Goal: Use online tool/utility: Utilize a website feature to perform a specific function

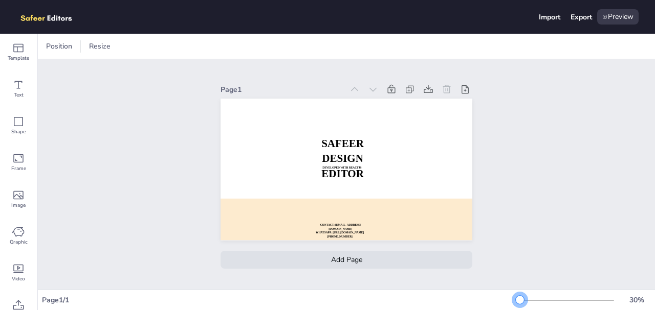
drag, startPoint x: 524, startPoint y: 299, endPoint x: 520, endPoint y: 307, distance: 9.8
click at [520, 307] on div "30 %" at bounding box center [582, 300] width 135 height 16
click at [624, 12] on div "Preview" at bounding box center [617, 16] width 41 height 15
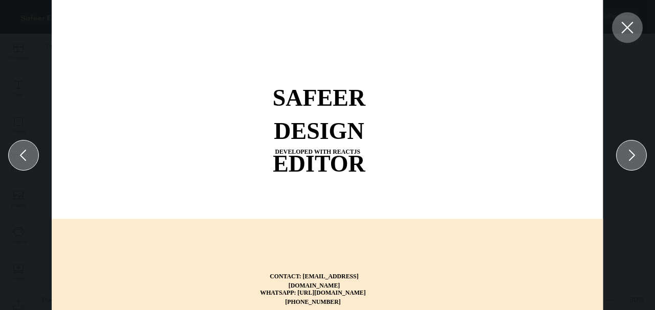
click at [632, 27] on icon at bounding box center [627, 27] width 18 height 18
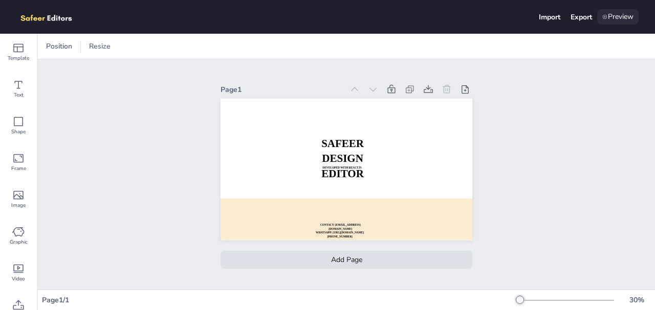
click at [621, 22] on div "Preview" at bounding box center [617, 16] width 41 height 15
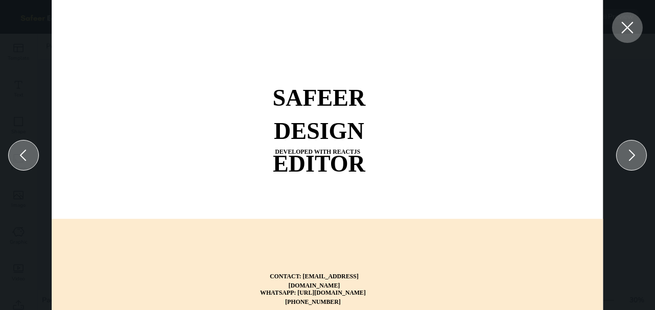
click at [633, 159] on icon at bounding box center [631, 155] width 16 height 16
click at [639, 158] on div at bounding box center [631, 155] width 31 height 31
click at [25, 157] on icon at bounding box center [23, 155] width 16 height 16
click at [633, 37] on div at bounding box center [627, 27] width 31 height 31
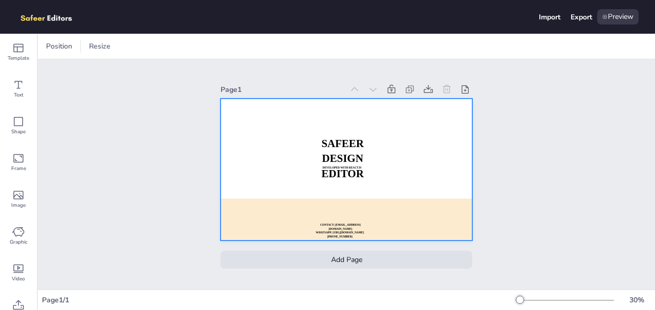
scroll to position [18, 0]
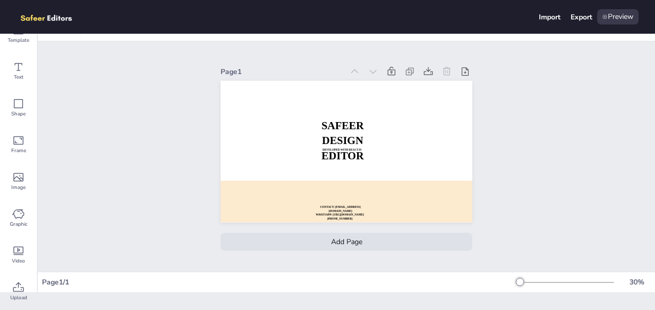
click at [358, 240] on div "Add Page" at bounding box center [346, 242] width 252 height 18
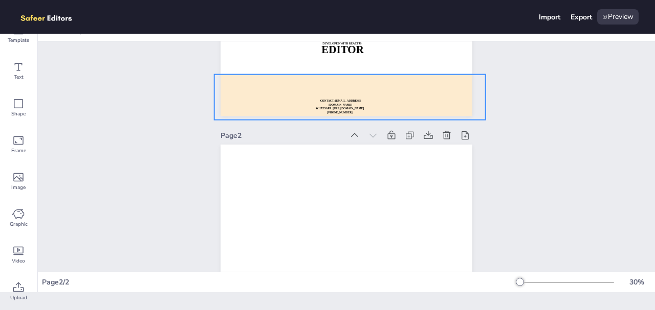
scroll to position [102, 0]
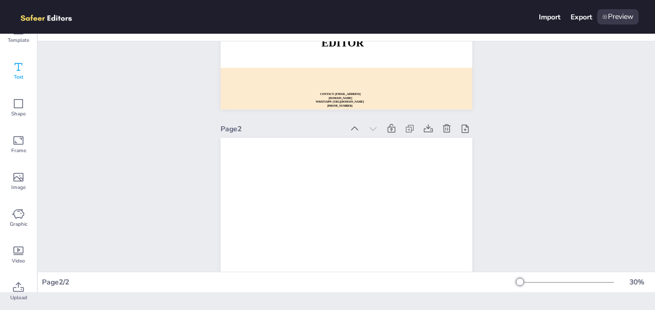
click at [18, 73] on span "Text" at bounding box center [19, 77] width 10 height 8
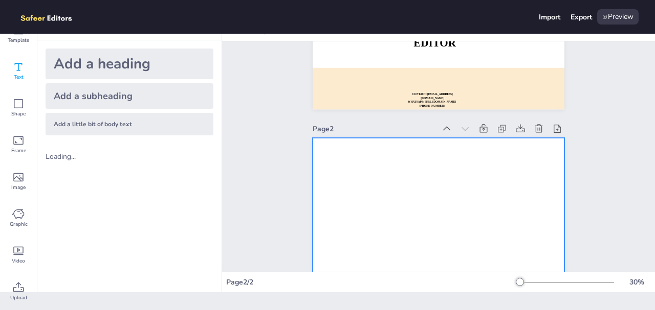
drag, startPoint x: 146, startPoint y: 64, endPoint x: 385, endPoint y: 141, distance: 250.8
click at [385, 141] on div "Template Text Shape Frame Image Graphic Video Upload Text Add a heading Add a s…" at bounding box center [327, 172] width 655 height 277
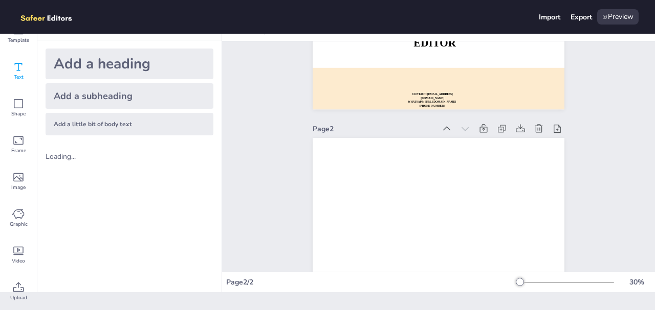
click at [187, 69] on div "Add a heading" at bounding box center [130, 64] width 168 height 31
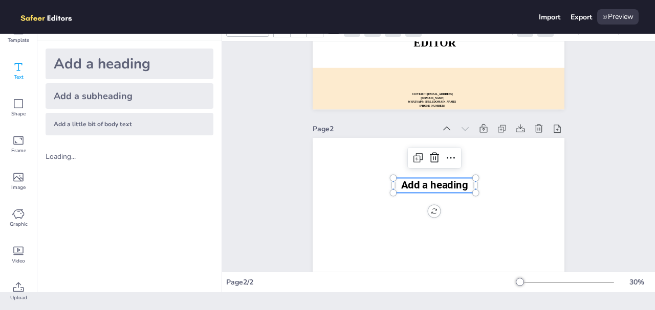
click at [442, 186] on span "Add a heading" at bounding box center [434, 185] width 67 height 12
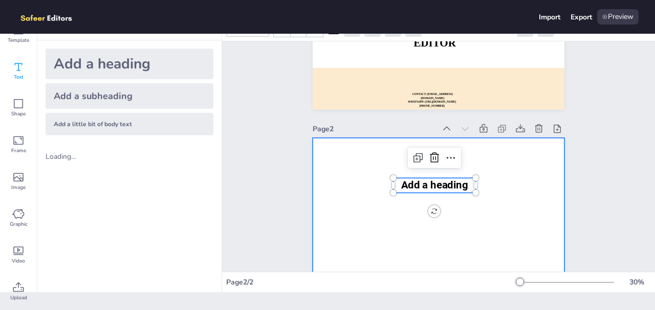
click at [511, 188] on div at bounding box center [438, 209] width 252 height 142
click at [440, 187] on span "Add a heading" at bounding box center [434, 185] width 67 height 12
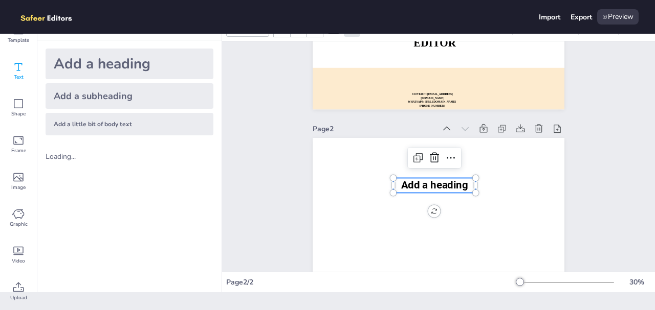
click at [440, 187] on span "Add a heading" at bounding box center [434, 185] width 67 height 12
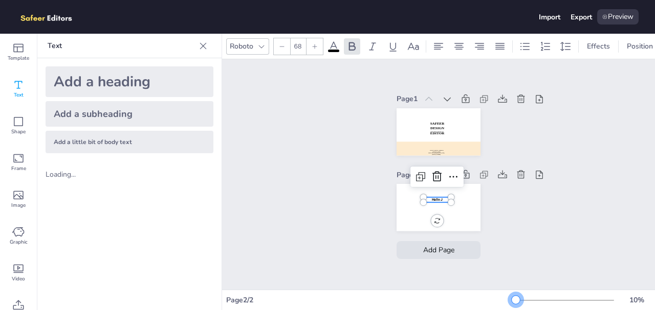
scroll to position [0, 0]
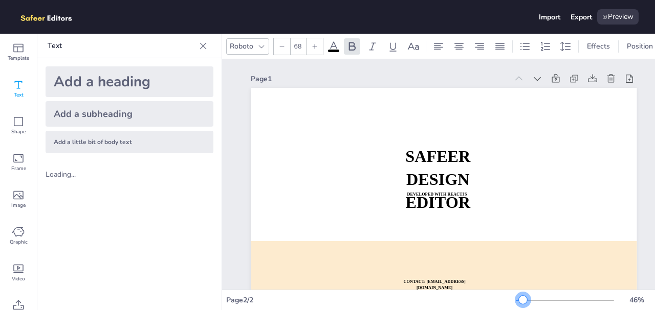
click at [523, 298] on div at bounding box center [564, 301] width 98 height 8
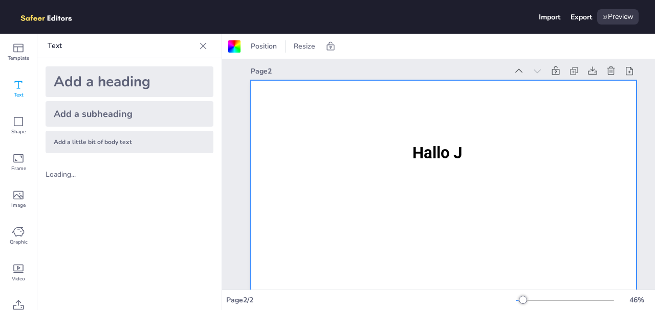
scroll to position [275, 0]
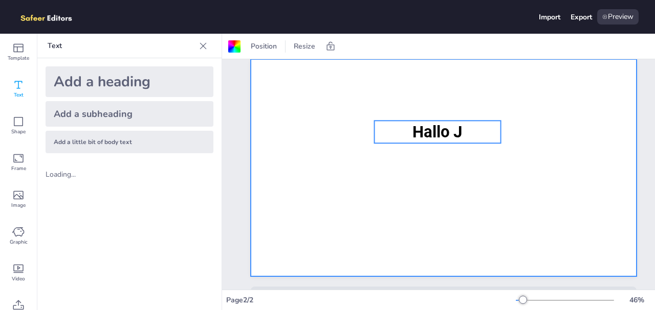
click at [470, 127] on p "Hallo J" at bounding box center [437, 132] width 126 height 22
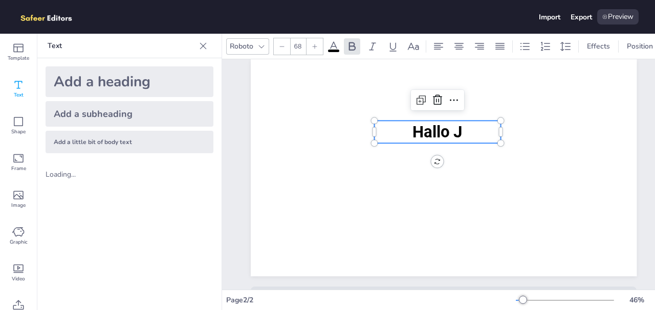
click at [469, 133] on p "Hallo J" at bounding box center [437, 132] width 126 height 22
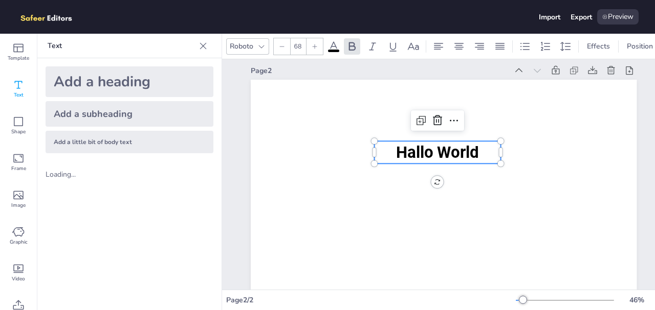
scroll to position [265, 0]
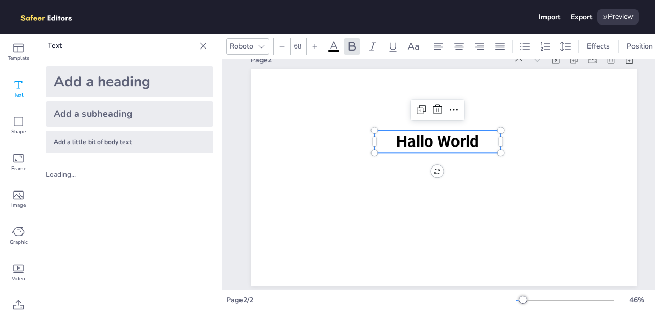
click at [641, 168] on div "Page 1 SAFEER DESIGN EDITOR DEVELOPED WITH REACTJS WHATSAPP: [URL][DOMAIN_NAME]…" at bounding box center [443, 59] width 443 height 530
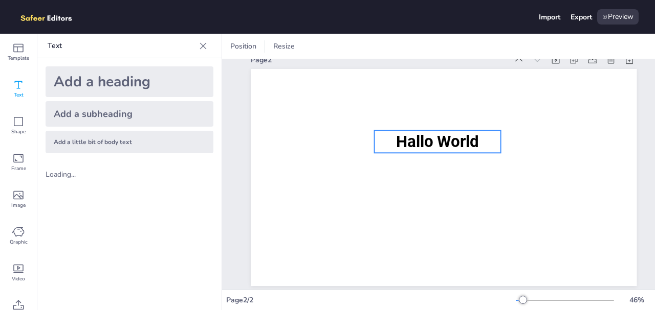
click at [440, 150] on span "Hallo World" at bounding box center [437, 141] width 83 height 19
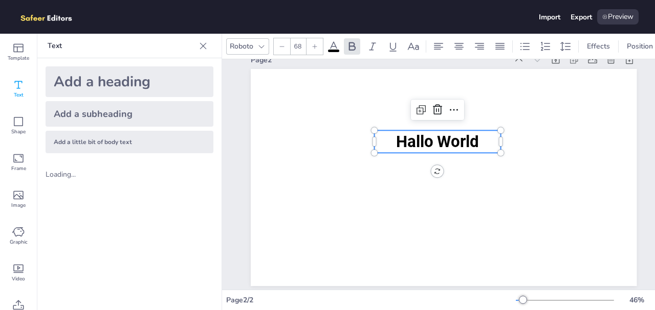
click at [440, 150] on span "Hallo World" at bounding box center [437, 141] width 83 height 19
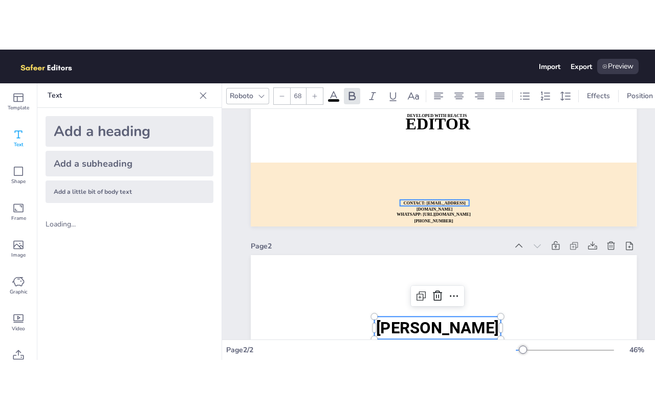
scroll to position [128, 0]
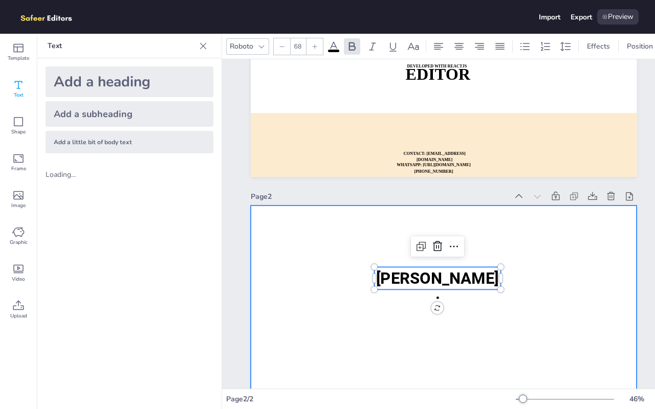
click at [594, 244] on div at bounding box center [444, 314] width 386 height 217
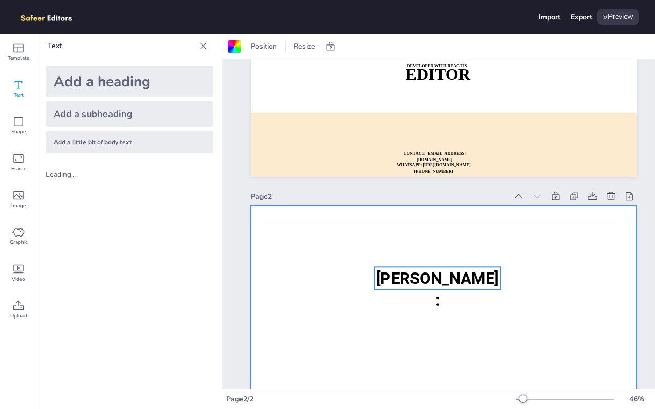
click at [414, 288] on p "[PERSON_NAME]:" at bounding box center [437, 289] width 126 height 45
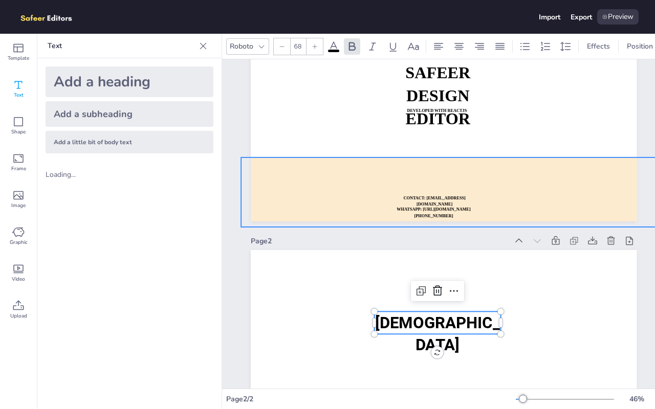
scroll to position [126, 0]
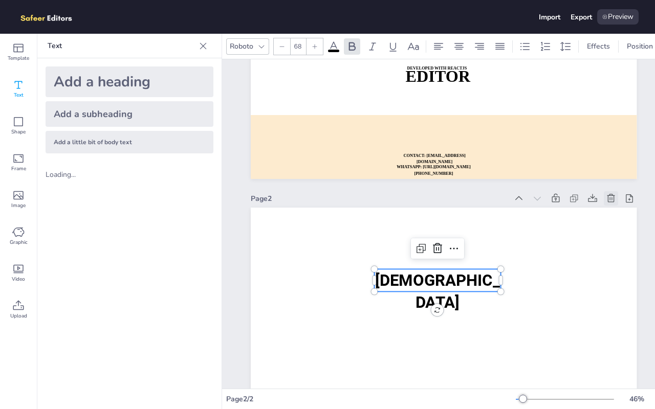
click at [610, 198] on icon at bounding box center [610, 198] width 10 height 10
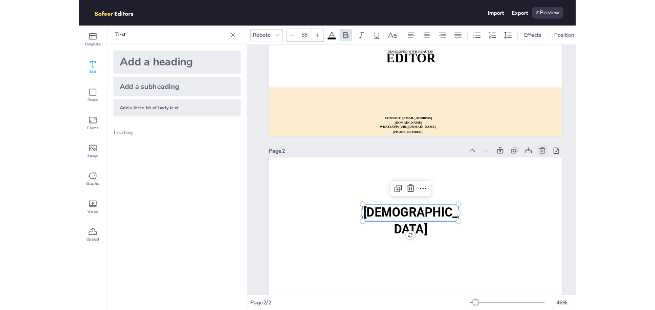
scroll to position [0, 0]
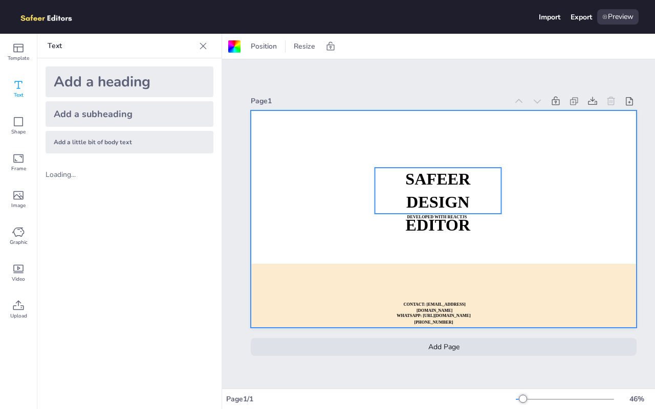
click at [473, 205] on p "DESIGN EDITOR" at bounding box center [437, 214] width 126 height 46
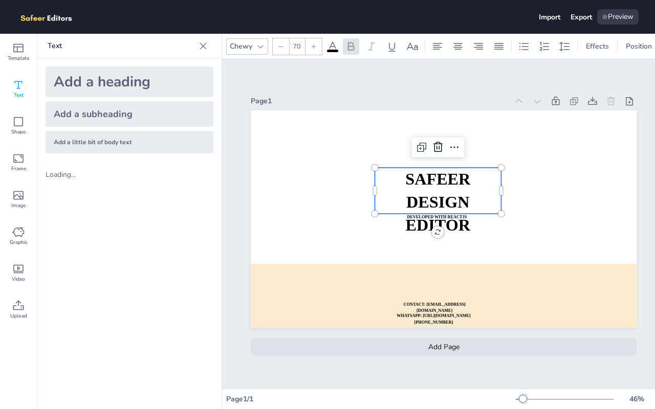
click at [473, 205] on p "DESIGN EDITOR" at bounding box center [437, 214] width 126 height 46
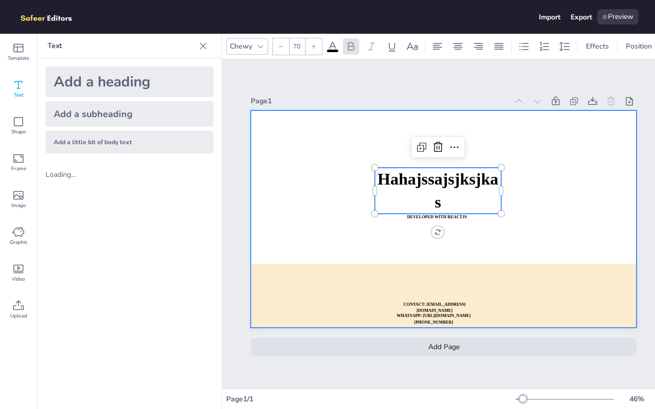
click at [546, 228] on div at bounding box center [444, 218] width 386 height 217
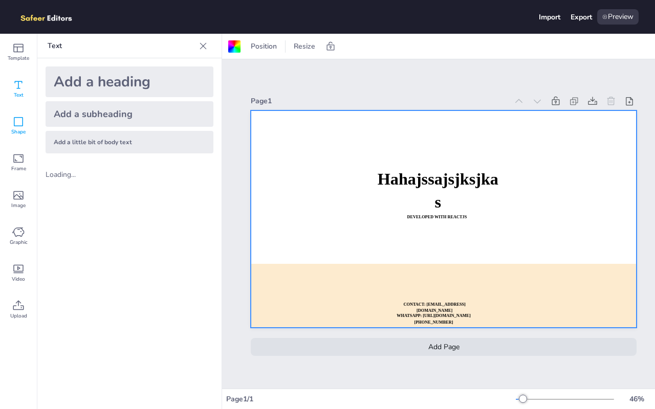
click at [17, 124] on icon at bounding box center [18, 122] width 12 height 12
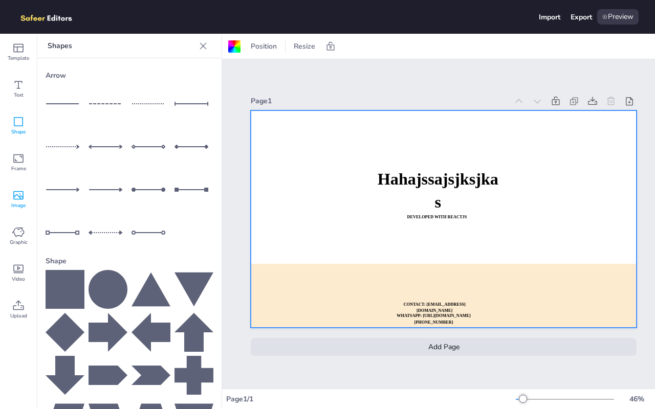
click at [24, 193] on icon at bounding box center [18, 195] width 12 height 12
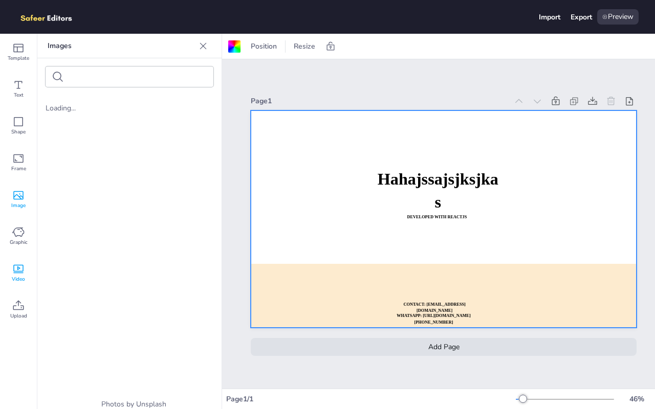
click at [17, 264] on icon at bounding box center [18, 269] width 12 height 12
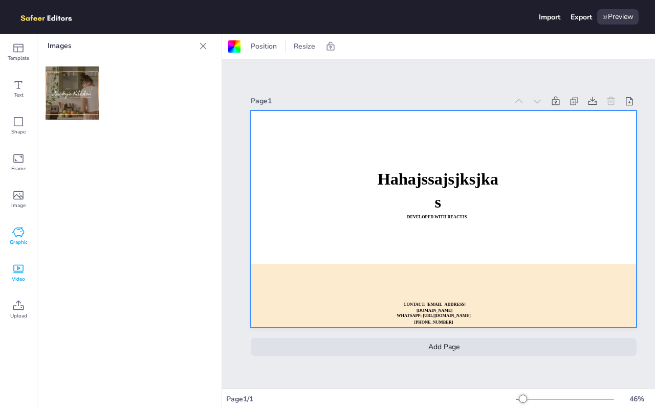
click at [13, 236] on icon at bounding box center [18, 232] width 12 height 12
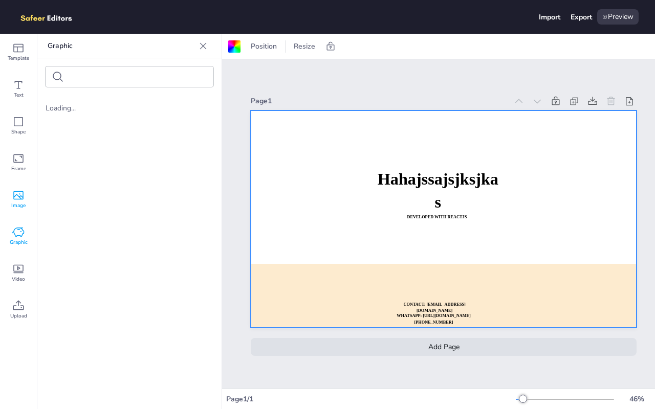
click at [21, 181] on div "Image" at bounding box center [18, 199] width 37 height 37
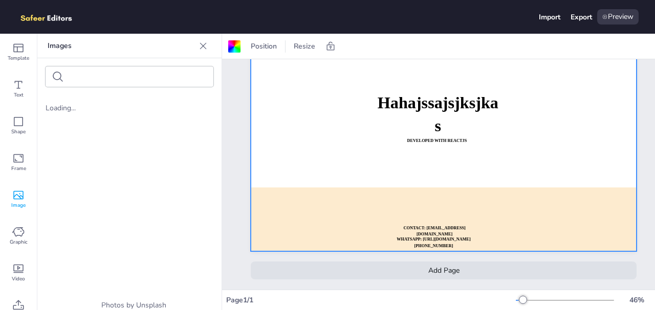
scroll to position [52, 0]
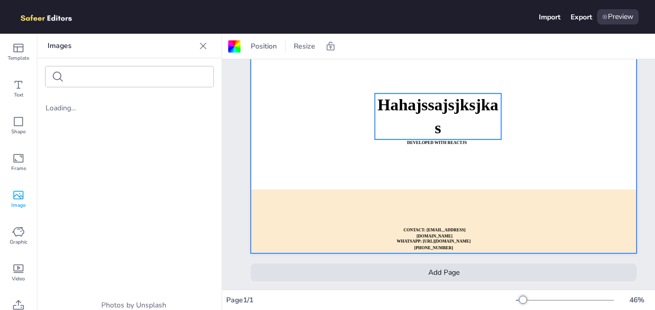
click at [448, 112] on span "Hahajssajsjksjkas" at bounding box center [437, 116] width 121 height 41
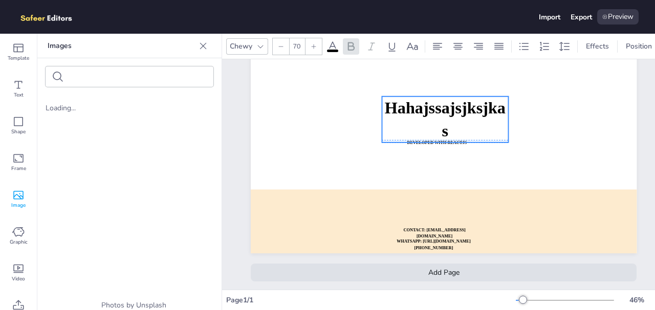
drag, startPoint x: 452, startPoint y: 103, endPoint x: 469, endPoint y: 115, distance: 21.4
click at [468, 115] on span "Hahajssajsjksjkas" at bounding box center [445, 119] width 121 height 41
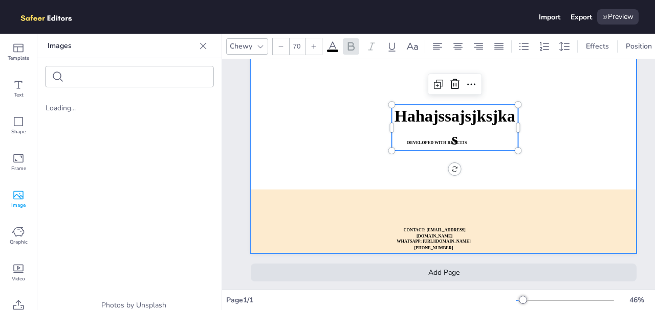
scroll to position [0, 0]
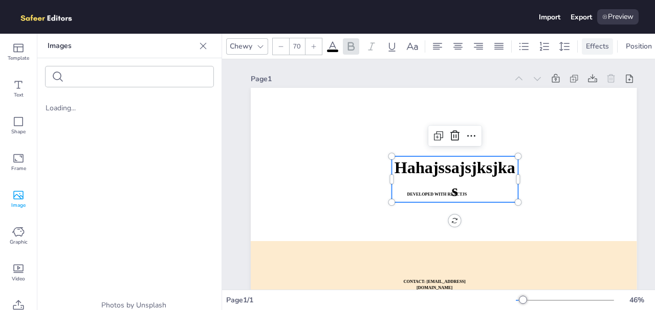
click at [598, 51] on span "Effects" at bounding box center [596, 46] width 27 height 10
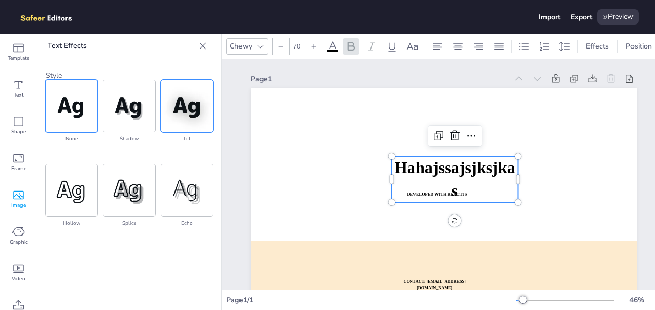
click at [170, 97] on img at bounding box center [187, 106] width 52 height 52
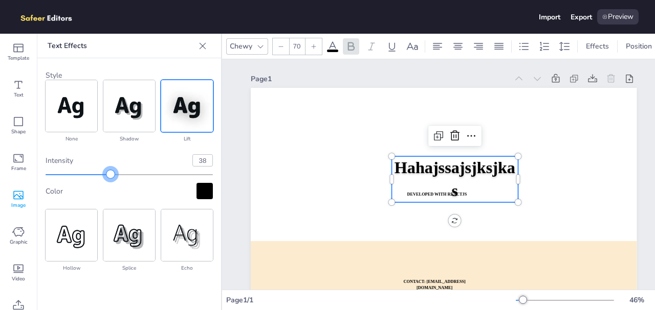
type input "37"
drag, startPoint x: 133, startPoint y: 173, endPoint x: 108, endPoint y: 183, distance: 27.2
click at [108, 183] on div "intensity 37 Color" at bounding box center [129, 176] width 167 height 45
click at [115, 100] on img at bounding box center [129, 106] width 52 height 52
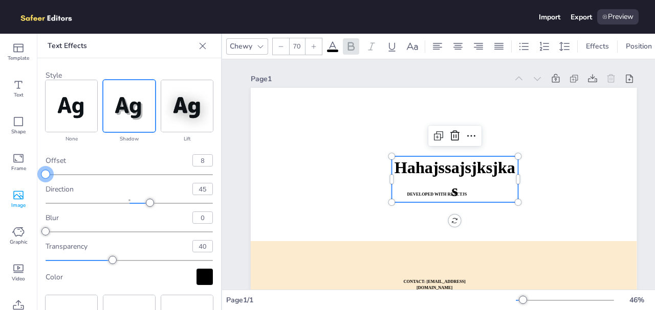
type input "9"
drag, startPoint x: 126, startPoint y: 172, endPoint x: 61, endPoint y: 175, distance: 64.5
click at [61, 175] on div at bounding box center [61, 174] width 8 height 8
click at [49, 124] on img at bounding box center [72, 106] width 52 height 52
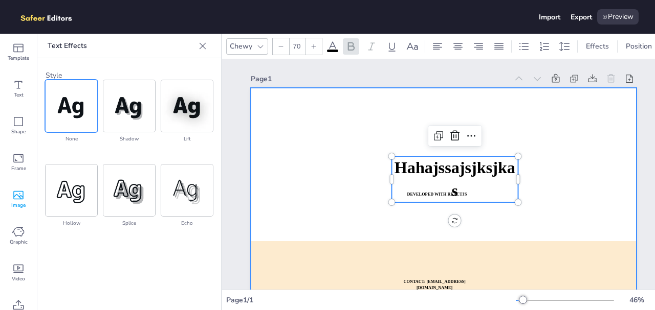
click at [338, 172] on div at bounding box center [444, 196] width 386 height 217
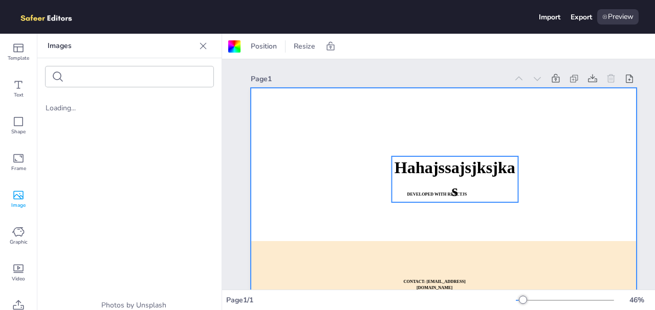
click at [450, 167] on span "Hahajssajsjksjkas" at bounding box center [454, 179] width 121 height 41
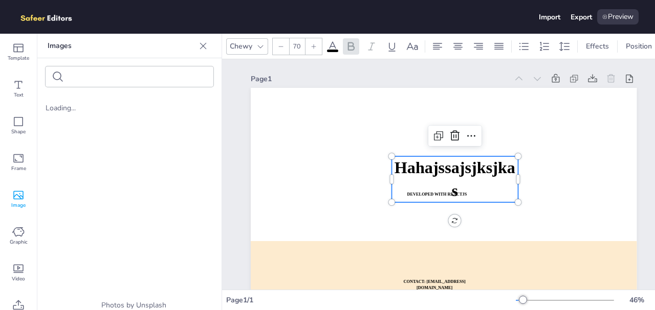
click at [261, 44] on icon at bounding box center [260, 46] width 8 height 8
click at [203, 43] on icon at bounding box center [202, 46] width 10 height 10
click at [257, 50] on icon at bounding box center [260, 46] width 8 height 8
click at [59, 194] on div "Loading..." at bounding box center [129, 194] width 184 height 10
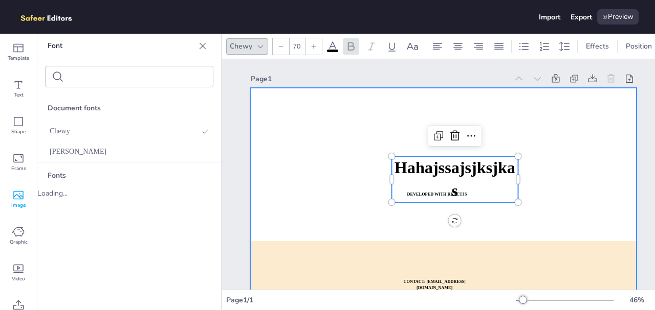
click at [294, 117] on div at bounding box center [444, 196] width 386 height 217
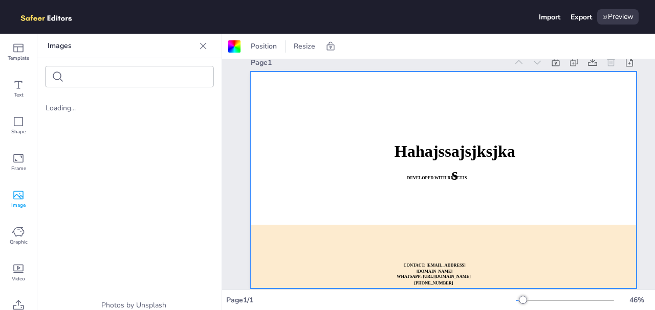
scroll to position [21, 0]
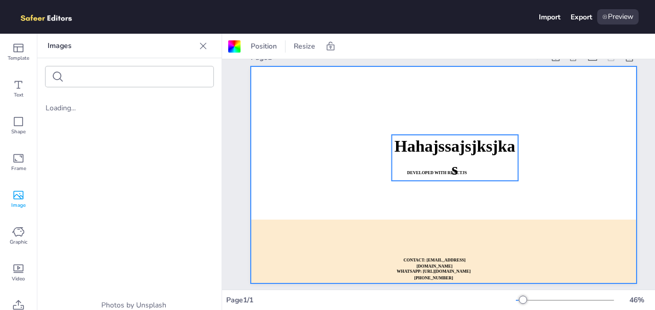
click at [422, 151] on span "Hahajssajsjksjkas" at bounding box center [454, 158] width 121 height 41
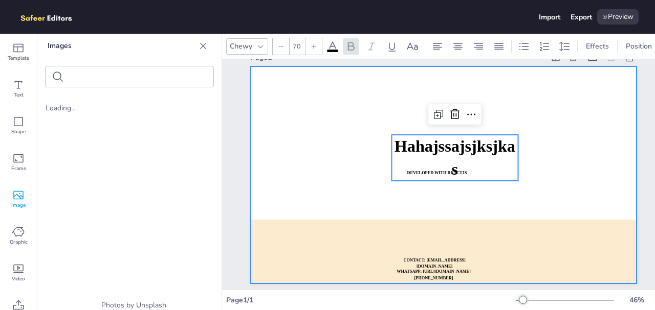
click at [305, 150] on div at bounding box center [444, 174] width 386 height 217
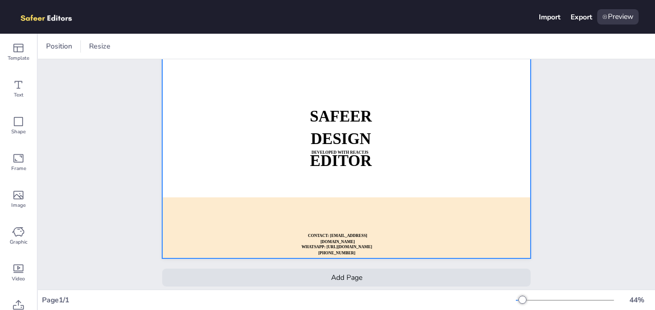
scroll to position [42, 0]
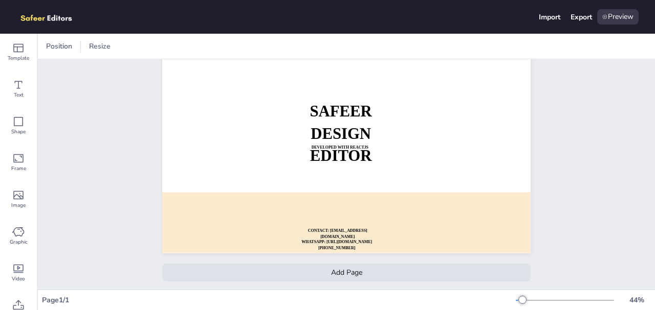
click at [368, 267] on div "Add Page" at bounding box center [346, 273] width 368 height 18
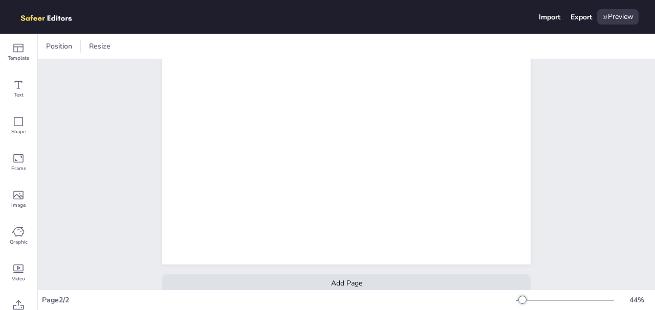
scroll to position [269, 0]
click at [22, 96] on span "Text" at bounding box center [19, 95] width 10 height 8
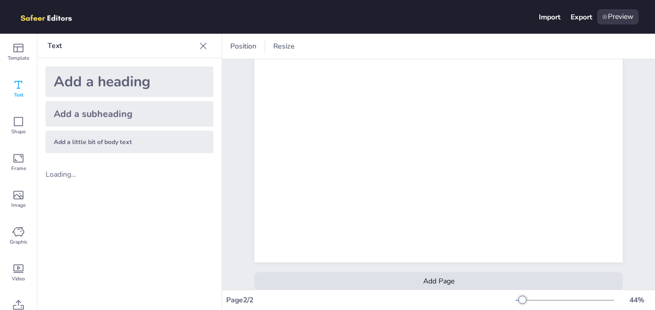
click at [131, 86] on div "Add a heading" at bounding box center [130, 81] width 168 height 31
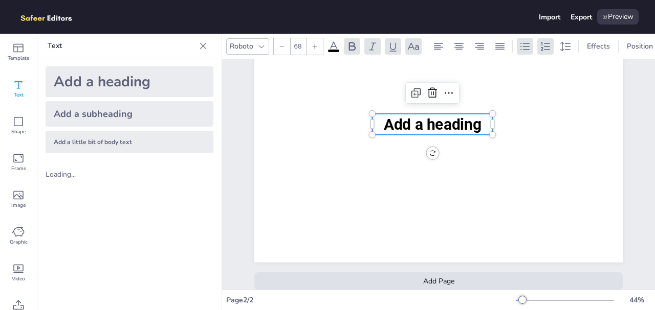
scroll to position [227, 0]
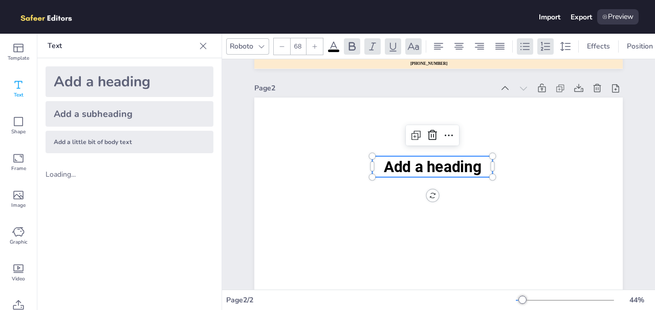
click at [440, 161] on span "Add a heading" at bounding box center [433, 166] width 98 height 18
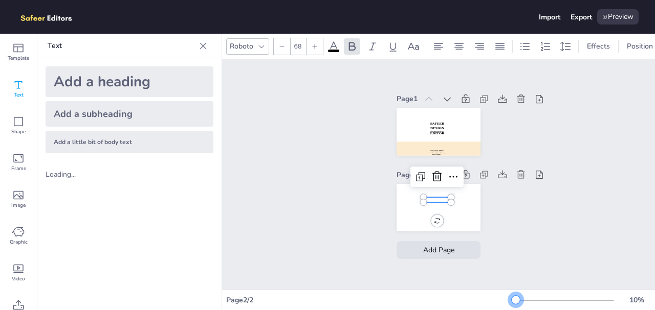
scroll to position [0, 0]
drag, startPoint x: 516, startPoint y: 299, endPoint x: 453, endPoint y: 291, distance: 63.9
click at [453, 291] on div "Page 2 / 2 10 %" at bounding box center [438, 300] width 433 height 20
click at [438, 199] on p at bounding box center [437, 199] width 28 height 5
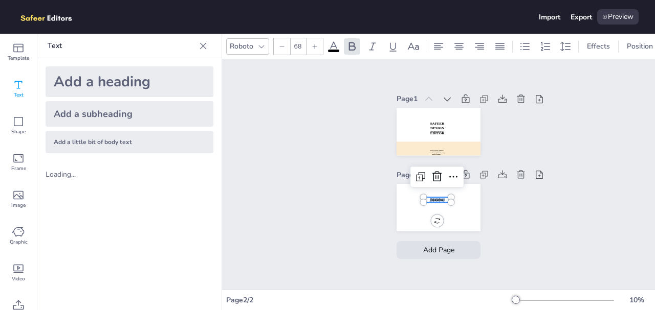
click at [512, 226] on div "Page 1 SAFEER DESIGN EDITOR DEVELOPED WITH REACTJS WHATSAPP: https://wa.me/+923…" at bounding box center [438, 174] width 433 height 231
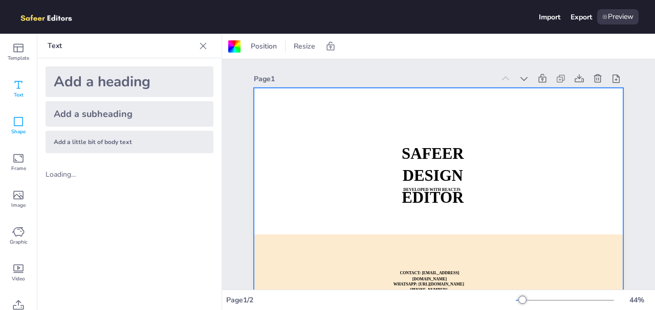
click at [13, 120] on icon at bounding box center [18, 122] width 12 height 12
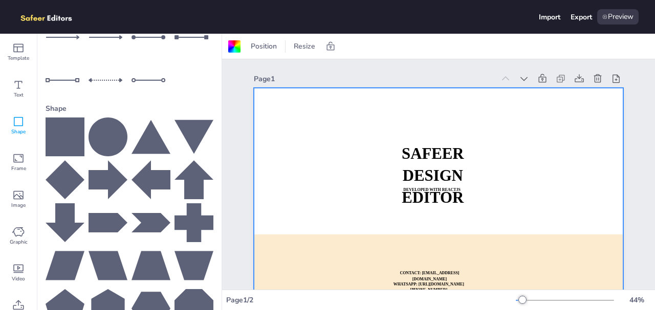
scroll to position [154, 0]
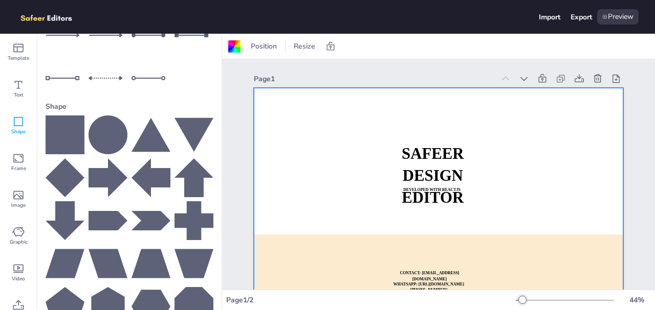
click at [70, 138] on icon at bounding box center [65, 135] width 39 height 39
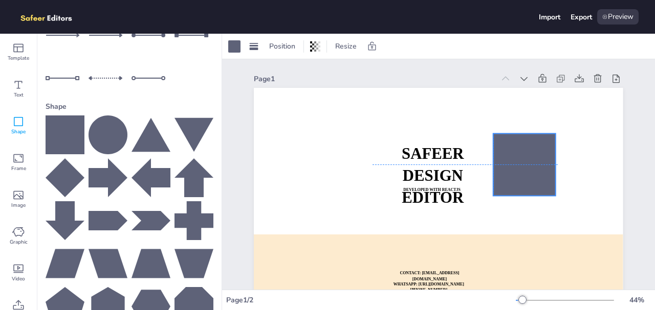
drag, startPoint x: 453, startPoint y: 215, endPoint x: 526, endPoint y: 153, distance: 95.8
click at [526, 153] on div at bounding box center [524, 164] width 62 height 62
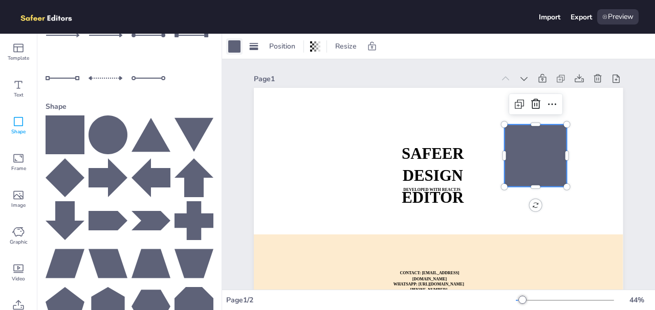
click at [234, 46] on div at bounding box center [234, 46] width 12 height 12
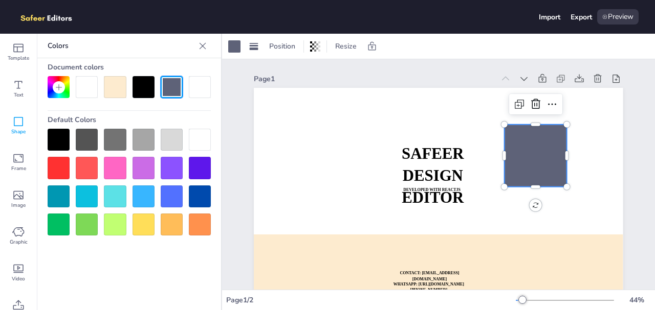
click at [58, 84] on icon at bounding box center [59, 87] width 6 height 6
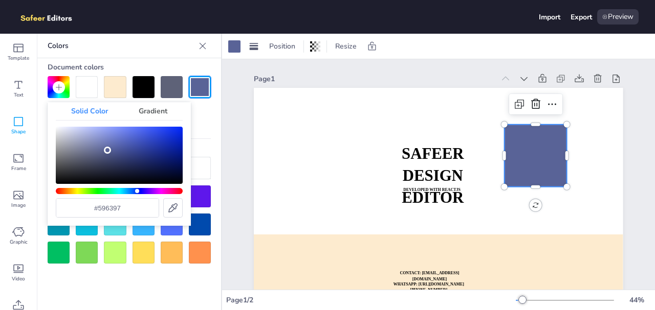
drag, startPoint x: 143, startPoint y: 182, endPoint x: 107, endPoint y: 150, distance: 47.1
click at [107, 150] on div "Color" at bounding box center [119, 155] width 127 height 57
drag, startPoint x: 121, startPoint y: 187, endPoint x: 84, endPoint y: 189, distance: 36.9
click at [84, 189] on div "#596397" at bounding box center [119, 172] width 127 height 91
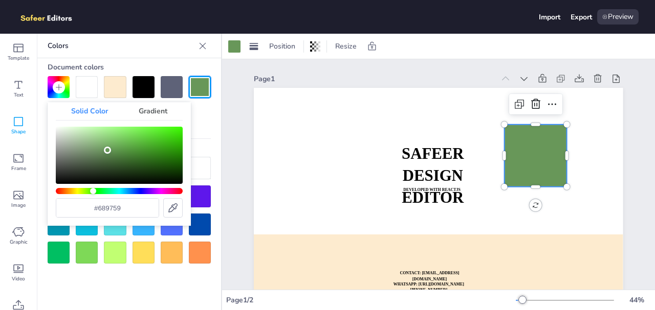
drag, startPoint x: 93, startPoint y: 194, endPoint x: 102, endPoint y: 193, distance: 8.8
click at [94, 194] on div "Hue" at bounding box center [119, 191] width 127 height 6
type input "#659759"
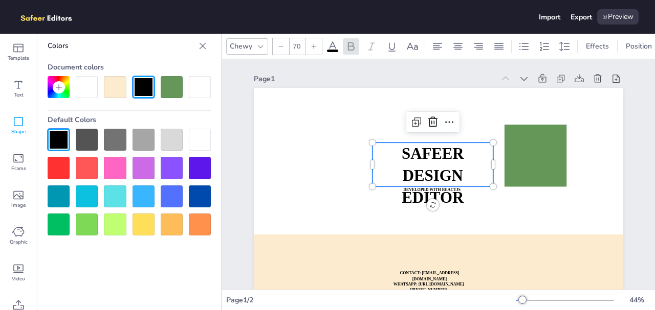
click at [432, 155] on strong "SAFEER" at bounding box center [432, 153] width 62 height 17
drag, startPoint x: 432, startPoint y: 155, endPoint x: 525, endPoint y: 142, distance: 94.4
click at [435, 155] on strong "SAFEER" at bounding box center [432, 153] width 62 height 17
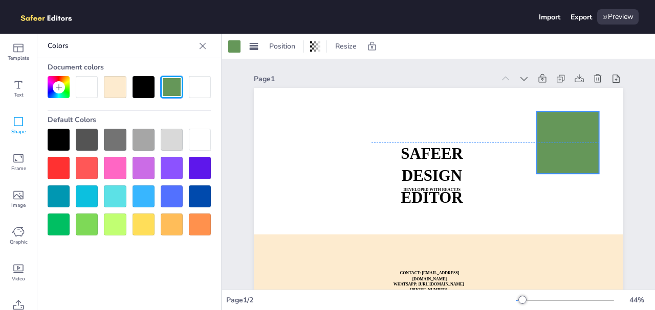
drag, startPoint x: 551, startPoint y: 140, endPoint x: 583, endPoint y: 127, distance: 34.7
click at [583, 127] on div at bounding box center [567, 142] width 62 height 62
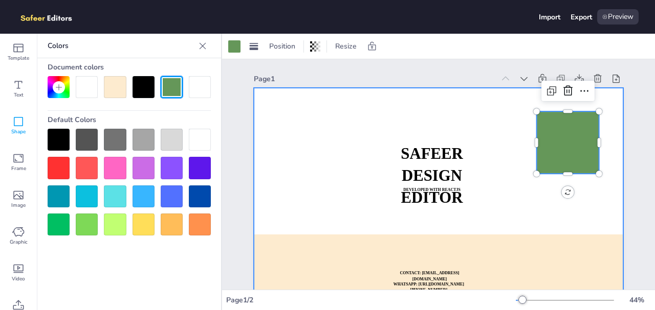
click at [475, 110] on div at bounding box center [438, 192] width 369 height 208
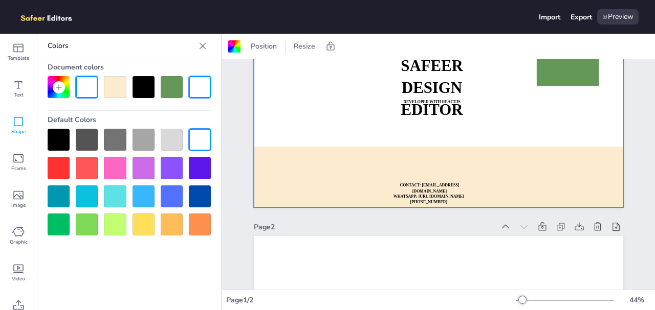
scroll to position [51, 0]
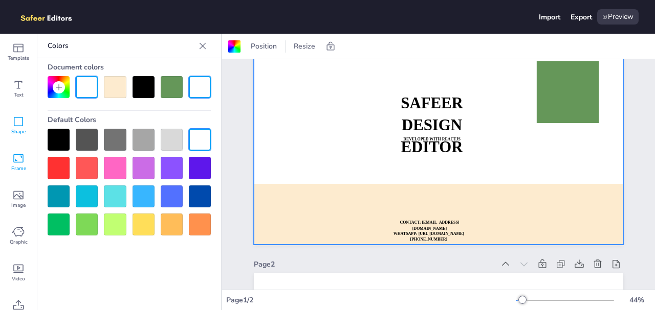
click at [14, 156] on icon at bounding box center [18, 158] width 10 height 9
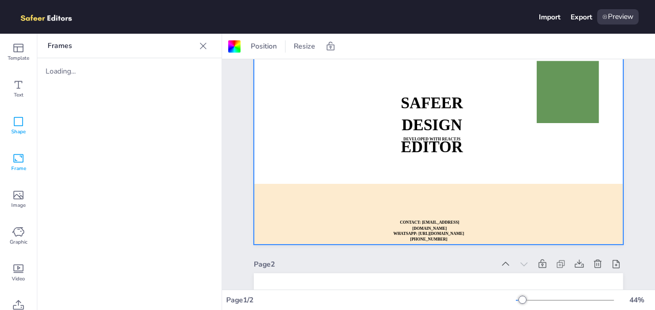
click at [7, 127] on div "Shape" at bounding box center [18, 125] width 37 height 37
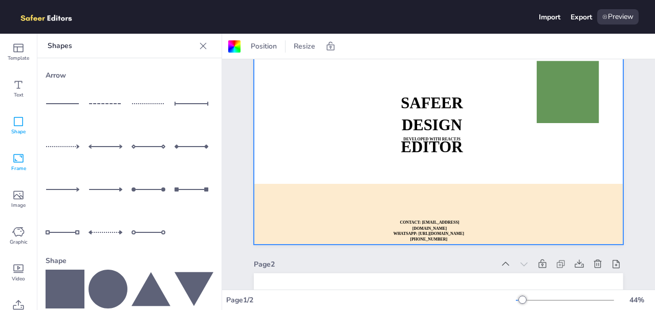
click at [25, 168] on span "Frame" at bounding box center [18, 169] width 15 height 8
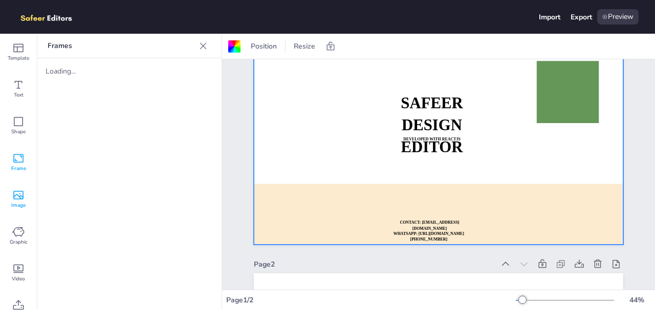
click at [16, 193] on icon at bounding box center [18, 195] width 12 height 12
click at [14, 229] on icon at bounding box center [18, 232] width 12 height 12
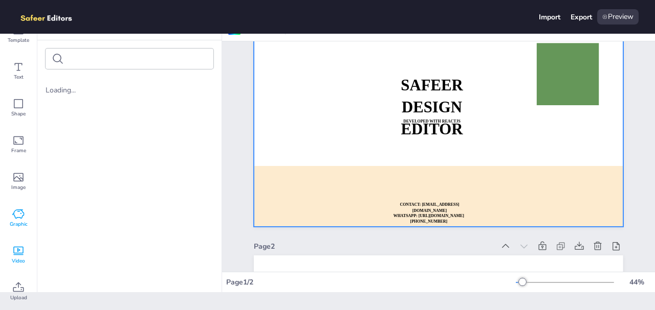
click at [12, 265] on span "Video" at bounding box center [18, 261] width 13 height 8
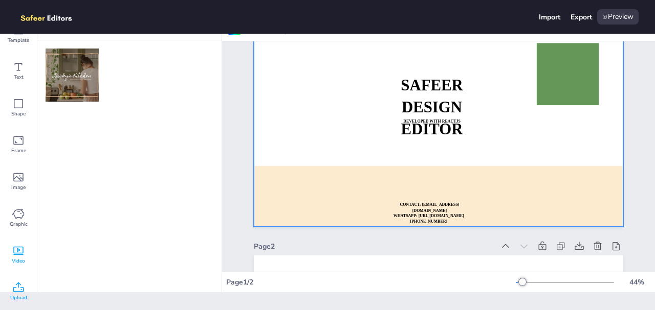
click at [10, 292] on div "Upload" at bounding box center [18, 292] width 37 height 37
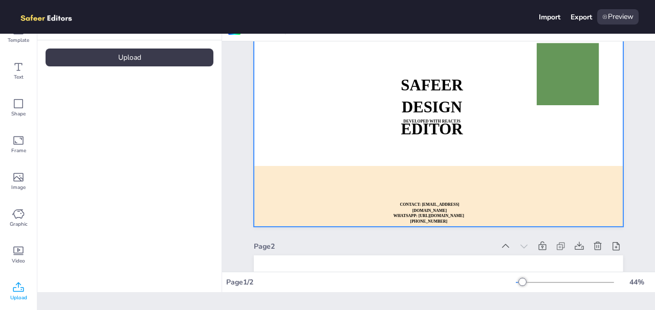
scroll to position [0, 0]
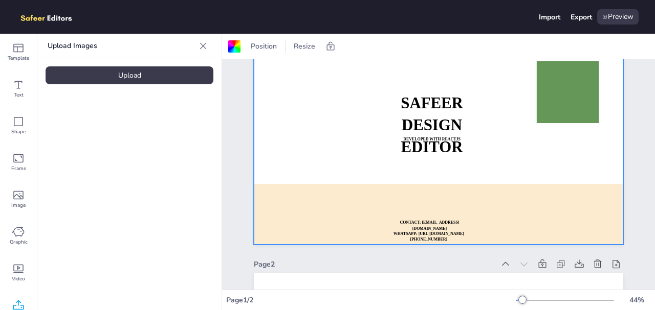
click at [136, 67] on div "Upload" at bounding box center [130, 75] width 168 height 18
click at [147, 76] on div "Upload" at bounding box center [130, 75] width 168 height 18
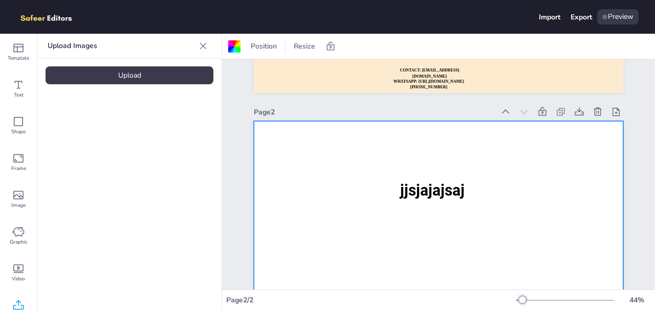
scroll to position [191, 0]
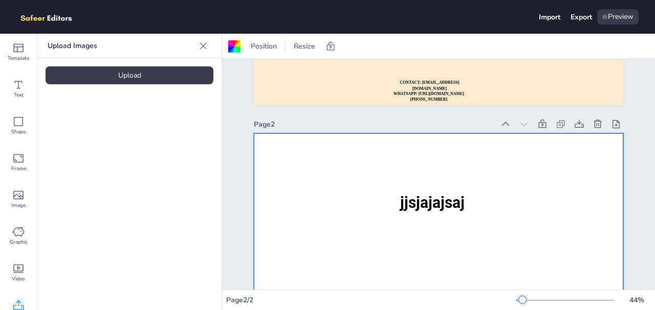
click at [441, 186] on div at bounding box center [438, 237] width 369 height 208
click at [446, 208] on span "jjsjajajsaj" at bounding box center [432, 203] width 64 height 18
click at [542, 162] on div at bounding box center [438, 237] width 369 height 208
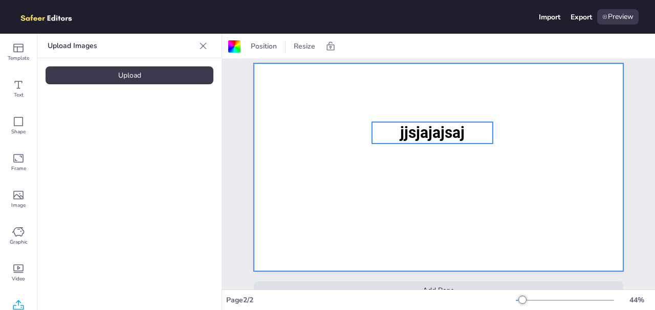
click at [456, 138] on span "jjsjajajsaj" at bounding box center [432, 133] width 64 height 18
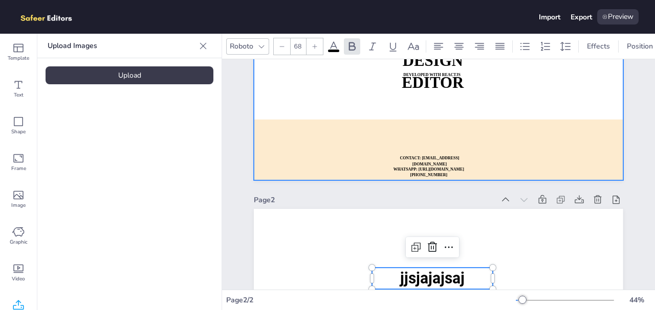
scroll to position [87, 0]
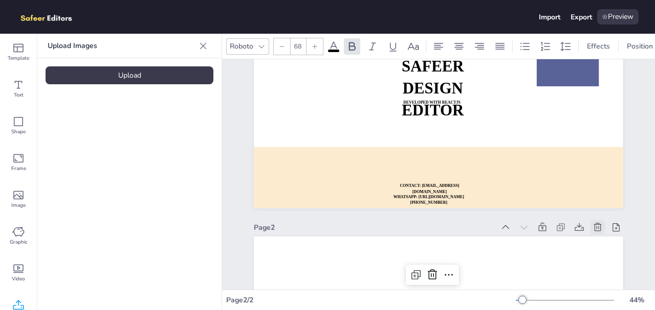
click at [600, 226] on icon at bounding box center [597, 227] width 10 height 10
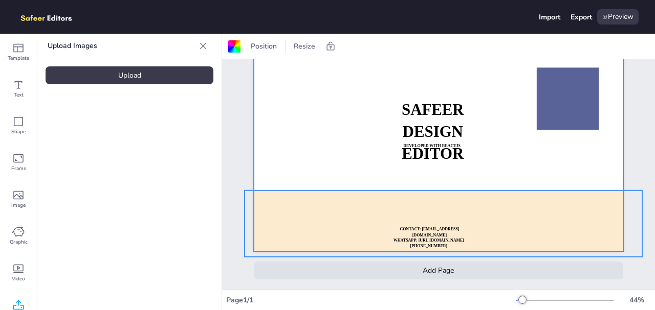
scroll to position [44, 0]
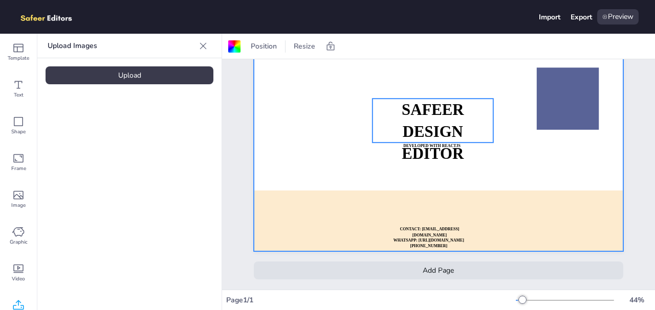
click at [436, 120] on p "SAFEER" at bounding box center [432, 110] width 121 height 22
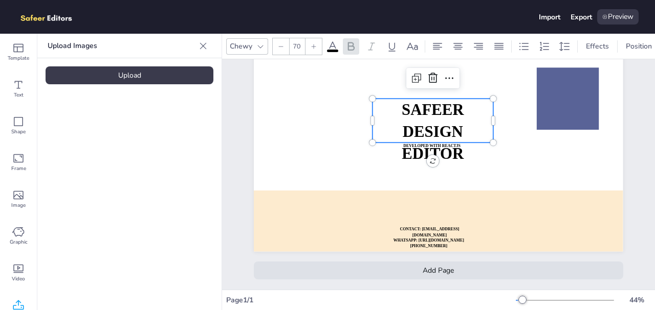
click at [436, 120] on p "SAFEER" at bounding box center [432, 110] width 121 height 22
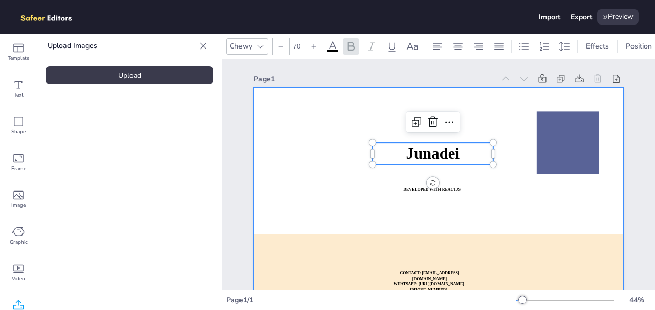
click at [499, 167] on div at bounding box center [438, 192] width 369 height 208
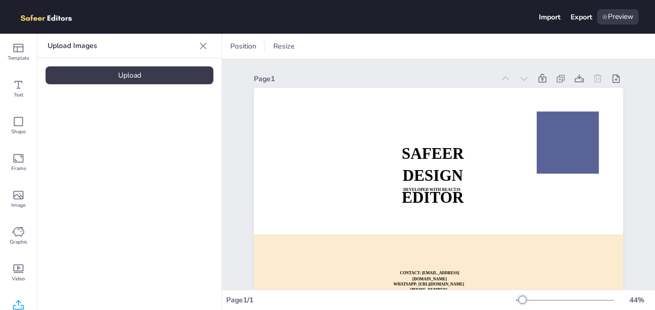
click at [496, 130] on div at bounding box center [438, 192] width 369 height 208
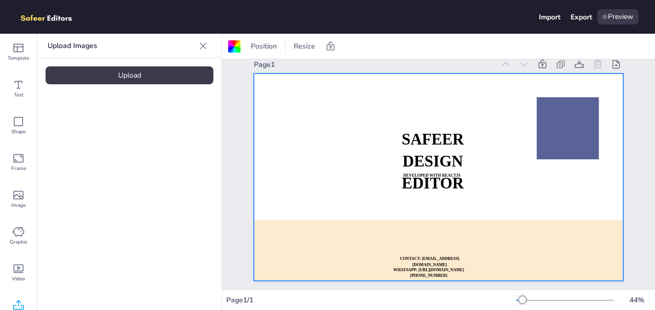
scroll to position [14, 0]
